Goal: Task Accomplishment & Management: Manage account settings

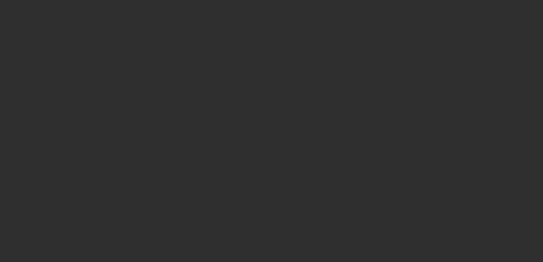
click at [203, 106] on div at bounding box center [271, 131] width 543 height 262
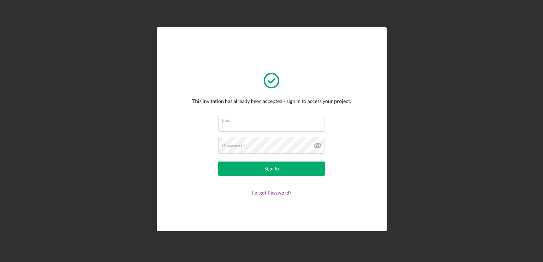
type input "[EMAIL_ADDRESS][DOMAIN_NAME]"
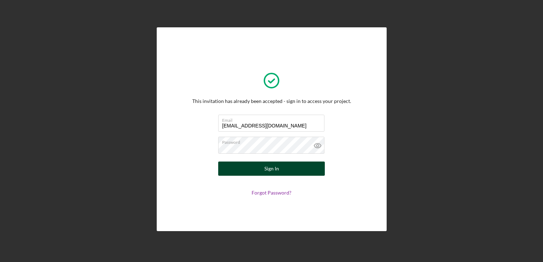
click at [272, 171] on div "Sign In" at bounding box center [272, 169] width 15 height 14
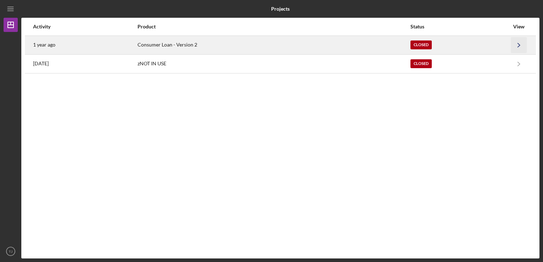
click at [521, 43] on icon "Icon/Navigate" at bounding box center [519, 45] width 16 height 16
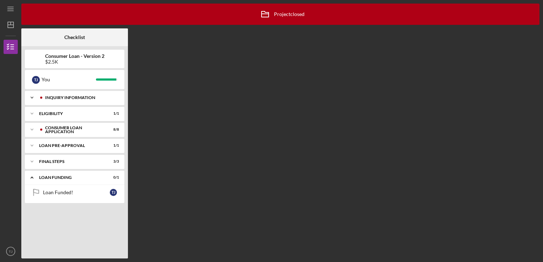
click at [91, 97] on div "Inquiry Information" at bounding box center [80, 98] width 70 height 4
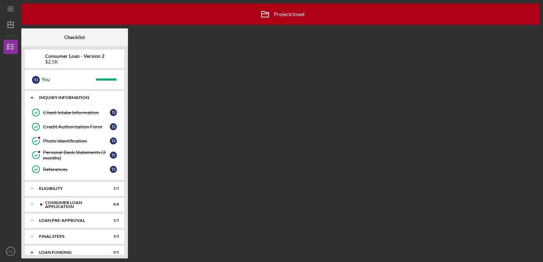
click at [44, 203] on div "Consumer Loan Application" at bounding box center [72, 205] width 66 height 8
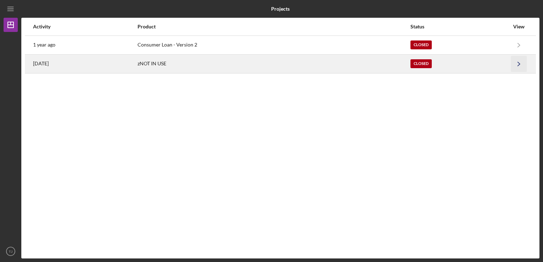
click at [520, 63] on icon "Icon/Navigate" at bounding box center [519, 64] width 16 height 16
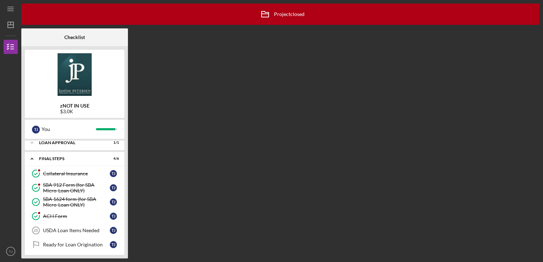
scroll to position [71, 0]
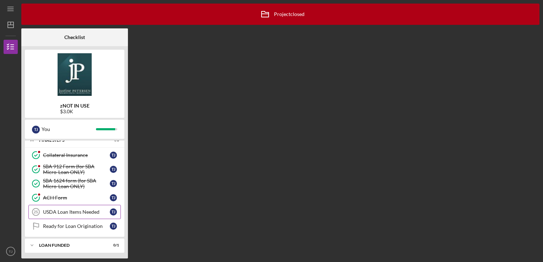
click at [46, 214] on link "USDA Loan Items Needed 25 USDA Loan Items Needed T J" at bounding box center [74, 212] width 92 height 14
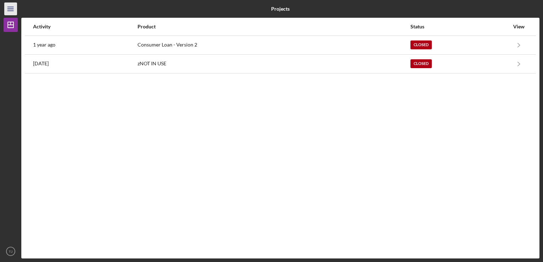
click at [10, 11] on icon "Icon/Menu" at bounding box center [11, 9] width 16 height 16
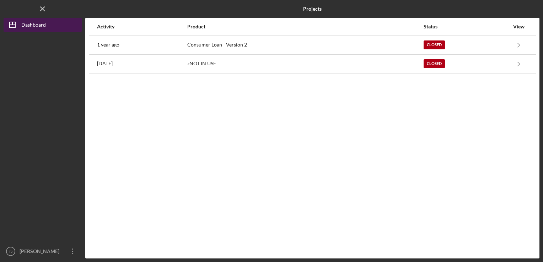
click at [50, 28] on button "Icon/Dashboard Dashboard" at bounding box center [43, 25] width 78 height 14
click at [41, 11] on line "button" at bounding box center [43, 9] width 4 height 4
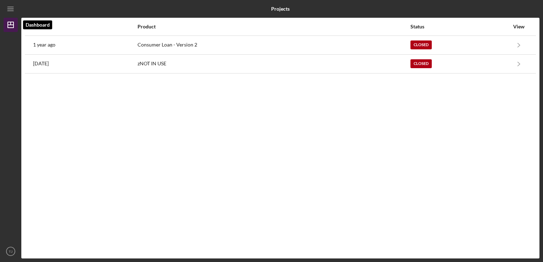
click at [5, 26] on icon "Icon/Dashboard" at bounding box center [11, 25] width 18 height 18
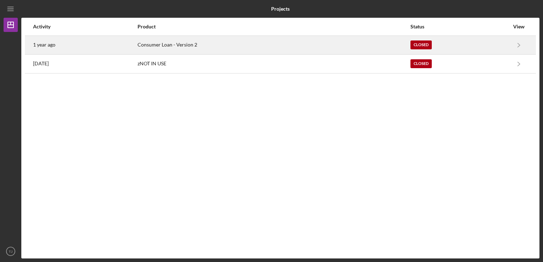
click at [418, 46] on div "Closed" at bounding box center [421, 45] width 21 height 9
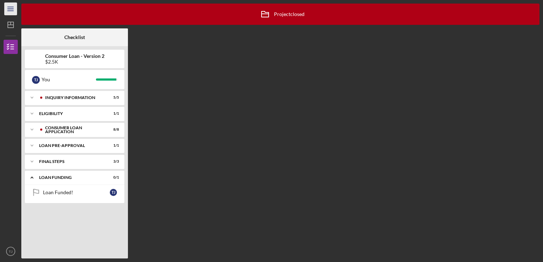
click at [10, 9] on line "button" at bounding box center [10, 9] width 6 height 0
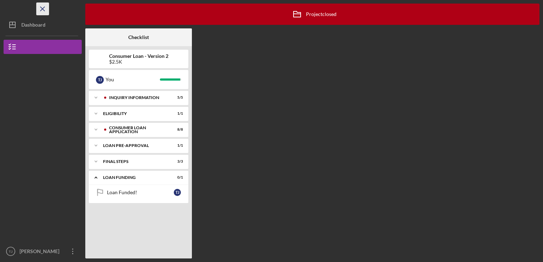
click at [42, 11] on icon "Icon/Menu Close" at bounding box center [43, 9] width 16 height 16
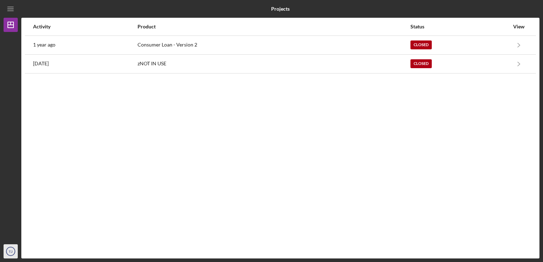
click at [7, 252] on icon "TJ" at bounding box center [11, 252] width 14 height 18
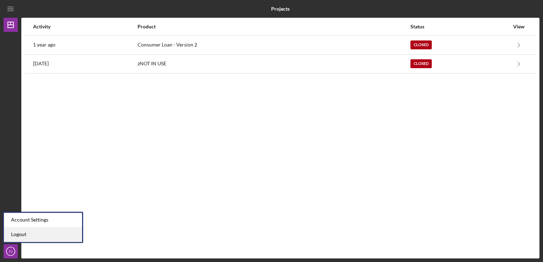
click at [23, 233] on link "Logout" at bounding box center [43, 235] width 78 height 15
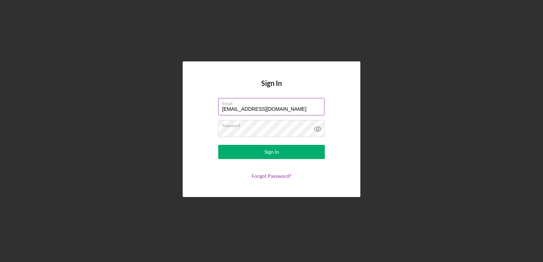
click at [297, 106] on label "Email" at bounding box center [273, 102] width 102 height 8
click at [297, 106] on input "[EMAIL_ADDRESS][DOMAIN_NAME]" at bounding box center [271, 106] width 106 height 17
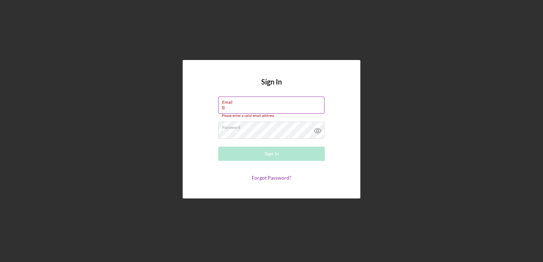
type input "t"
type input "[EMAIL_ADDRESS][DOMAIN_NAME]"
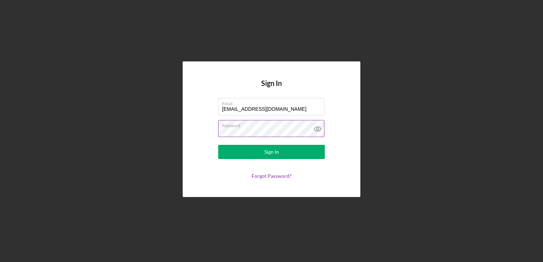
click at [316, 130] on icon at bounding box center [318, 129] width 18 height 18
click at [338, 125] on form "Email [EMAIL_ADDRESS][DOMAIN_NAME] Password Sign In Forgot Password?" at bounding box center [272, 138] width 142 height 81
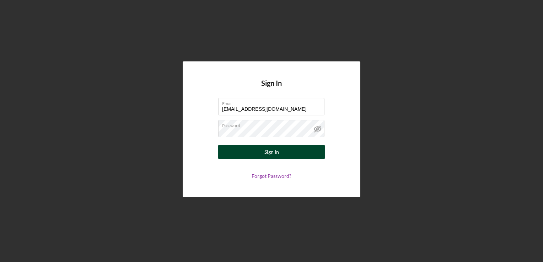
click at [304, 153] on button "Sign In" at bounding box center [271, 152] width 107 height 14
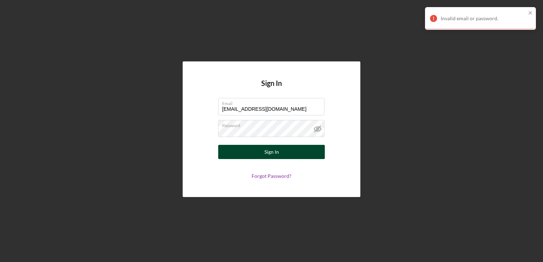
click at [256, 153] on button "Sign In" at bounding box center [271, 152] width 107 height 14
